Goal: Task Accomplishment & Management: Use online tool/utility

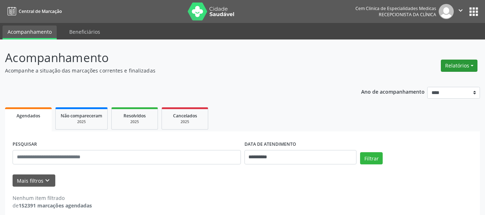
click at [461, 71] on button "Relatórios" at bounding box center [459, 66] width 37 height 12
click at [440, 82] on link "Agendamentos" at bounding box center [439, 81] width 77 height 10
select select "*"
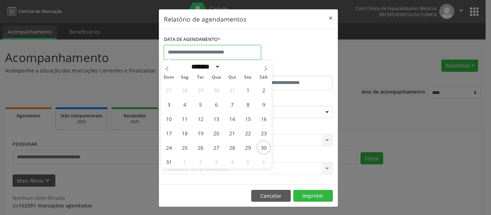
click at [231, 47] on input "text" at bounding box center [212, 52] width 97 height 14
click at [182, 160] on span "1" at bounding box center [184, 162] width 14 height 14
type input "**********"
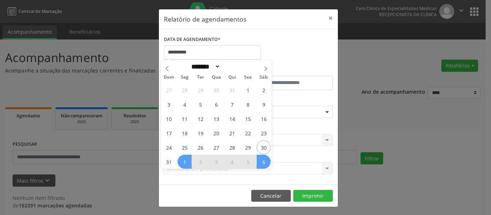
click at [266, 163] on span "6" at bounding box center [264, 162] width 14 height 14
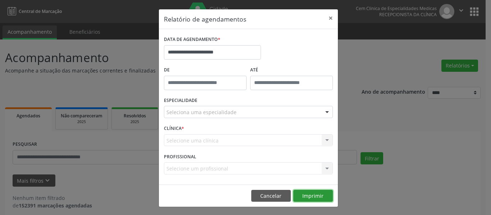
click at [318, 199] on button "Imprimir" at bounding box center [313, 196] width 40 height 12
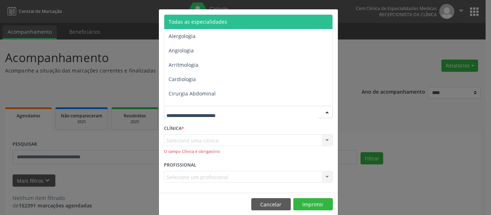
click at [223, 108] on div at bounding box center [248, 112] width 169 height 12
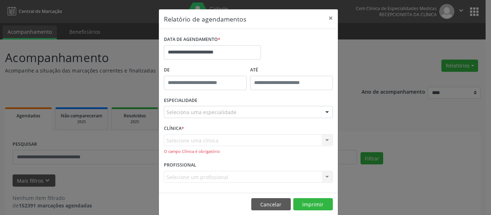
click at [201, 149] on div "O campo Clínica é obrigatório" at bounding box center [248, 152] width 169 height 6
click at [331, 22] on button "×" at bounding box center [330, 18] width 14 height 18
